Goal: Task Accomplishment & Management: Use online tool/utility

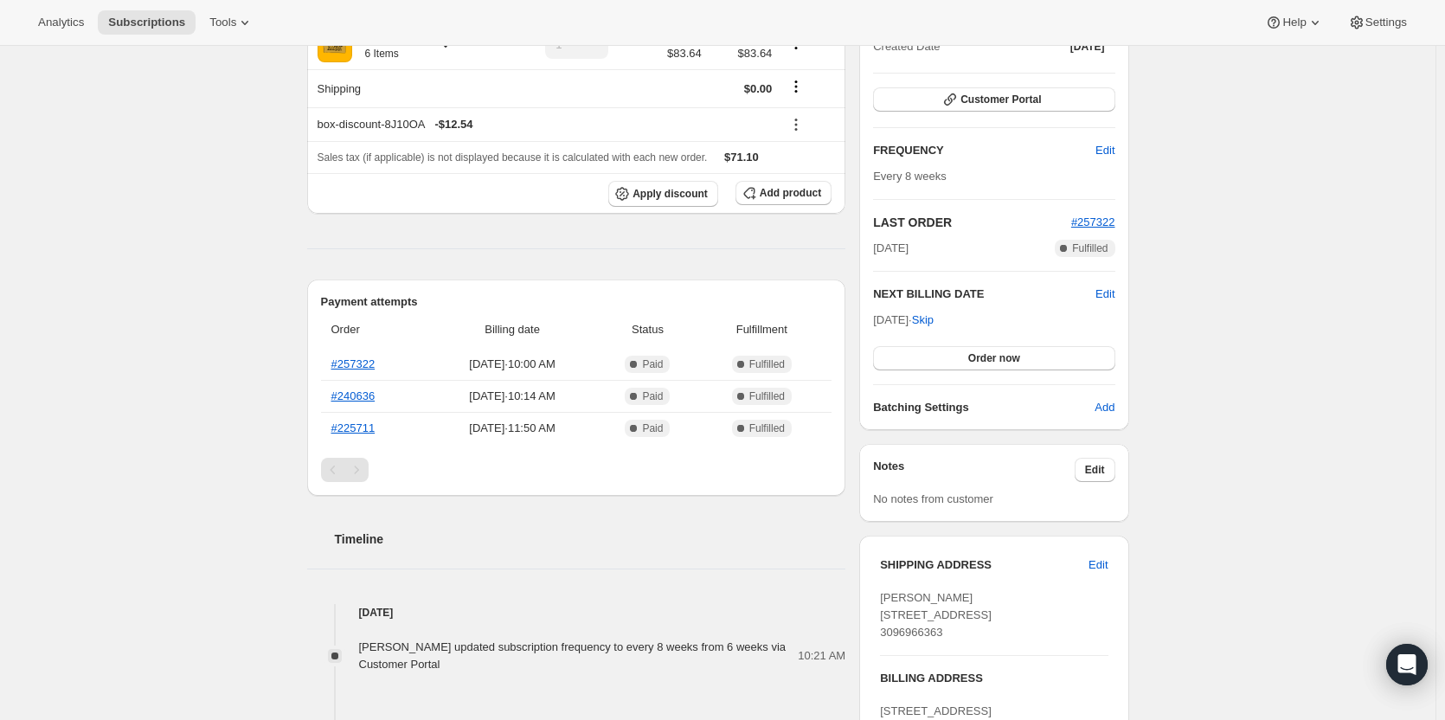
scroll to position [173, 0]
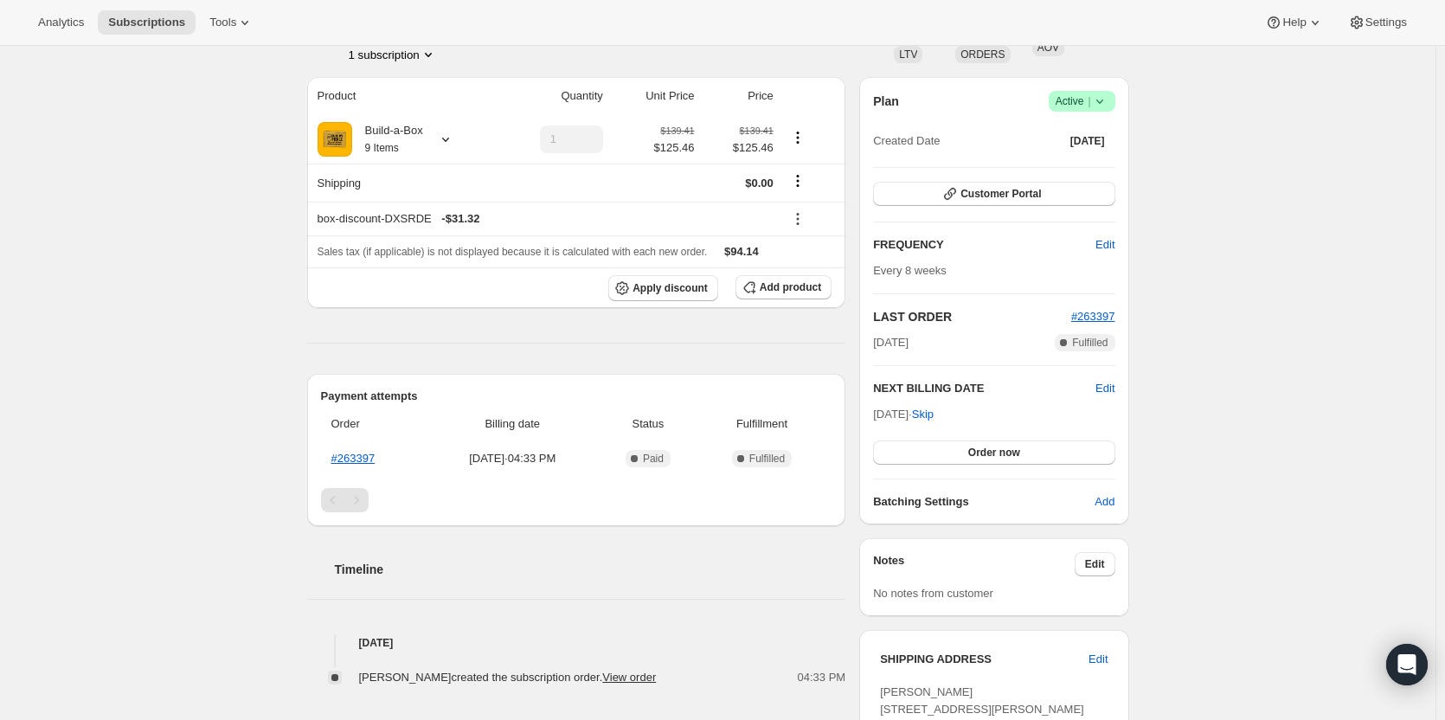
scroll to position [87, 0]
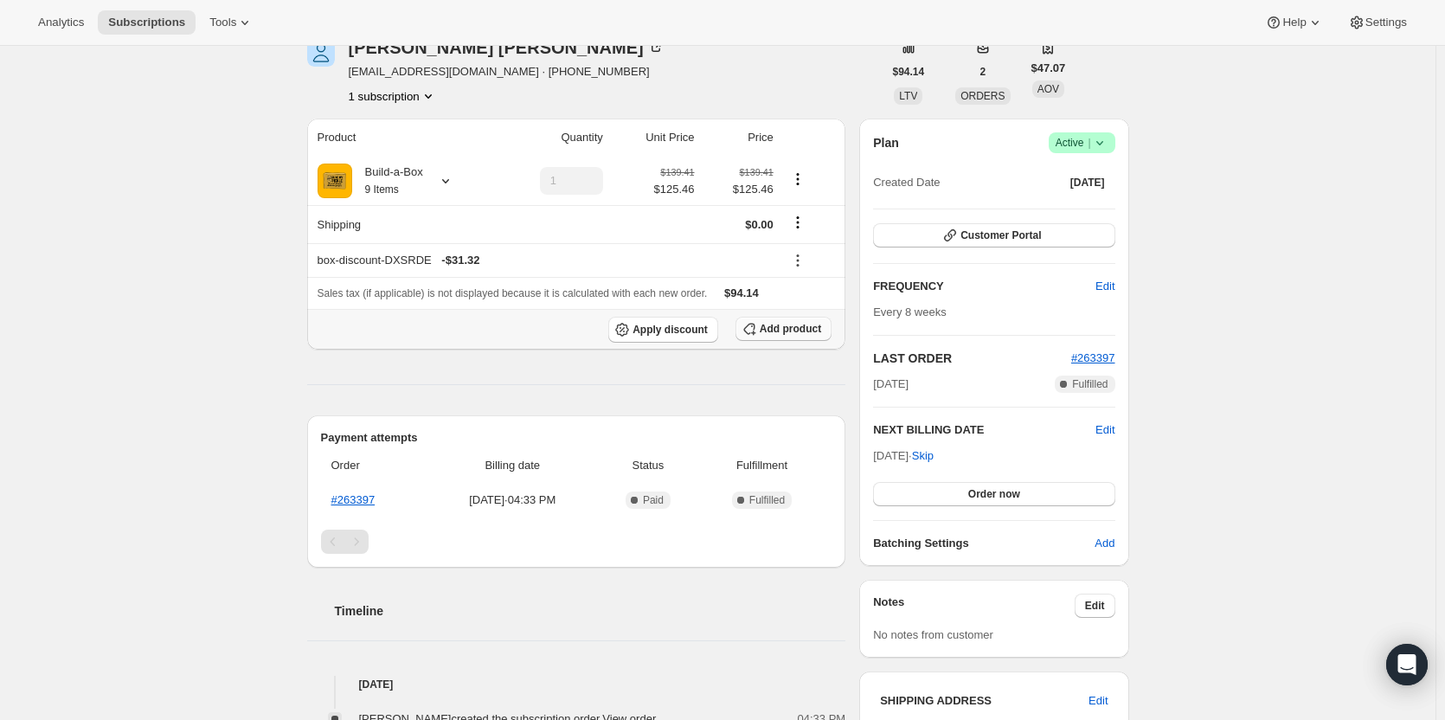
click at [806, 338] on button "Add product" at bounding box center [783, 329] width 96 height 24
